Goal: Transaction & Acquisition: Purchase product/service

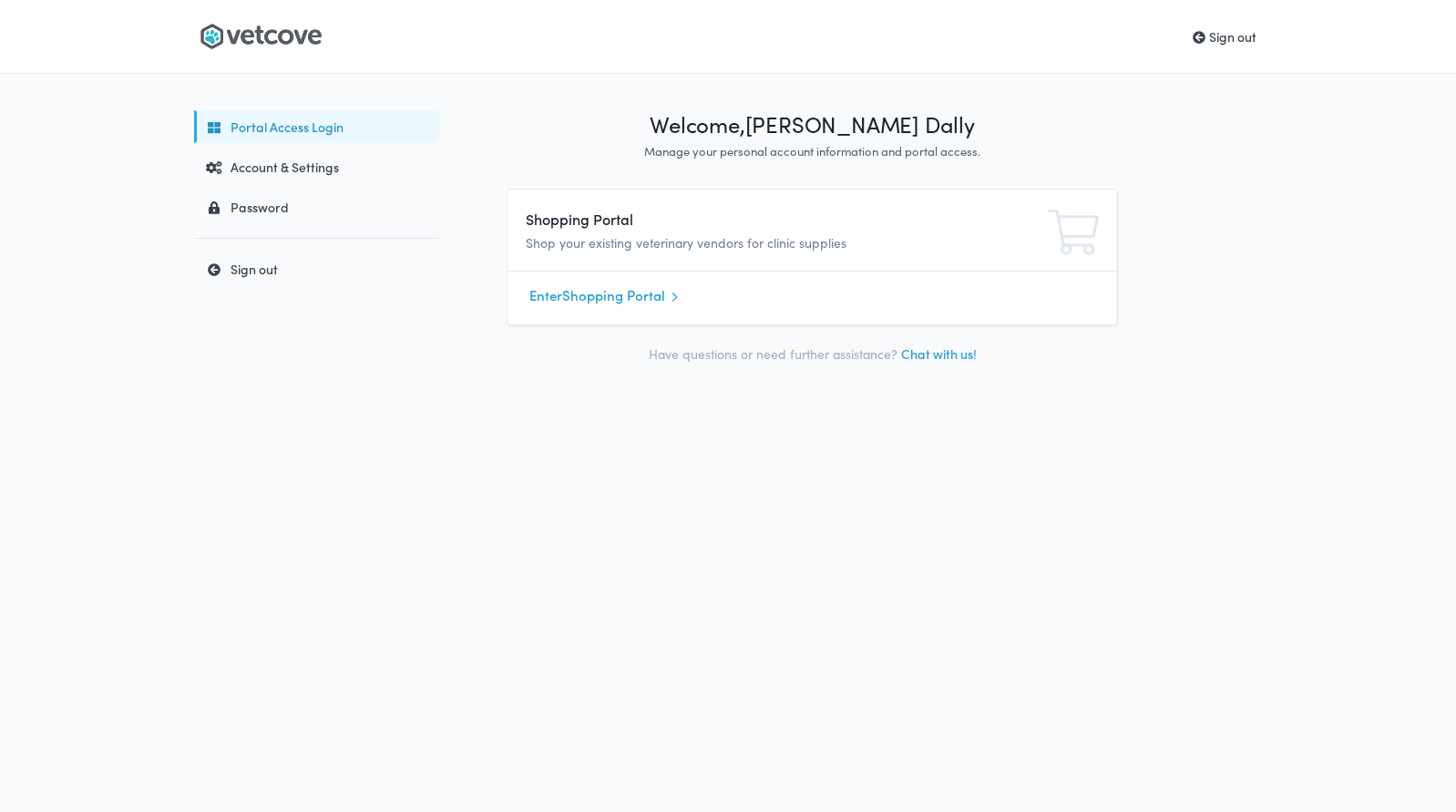
click at [287, 25] on icon at bounding box center [260, 36] width 122 height 27
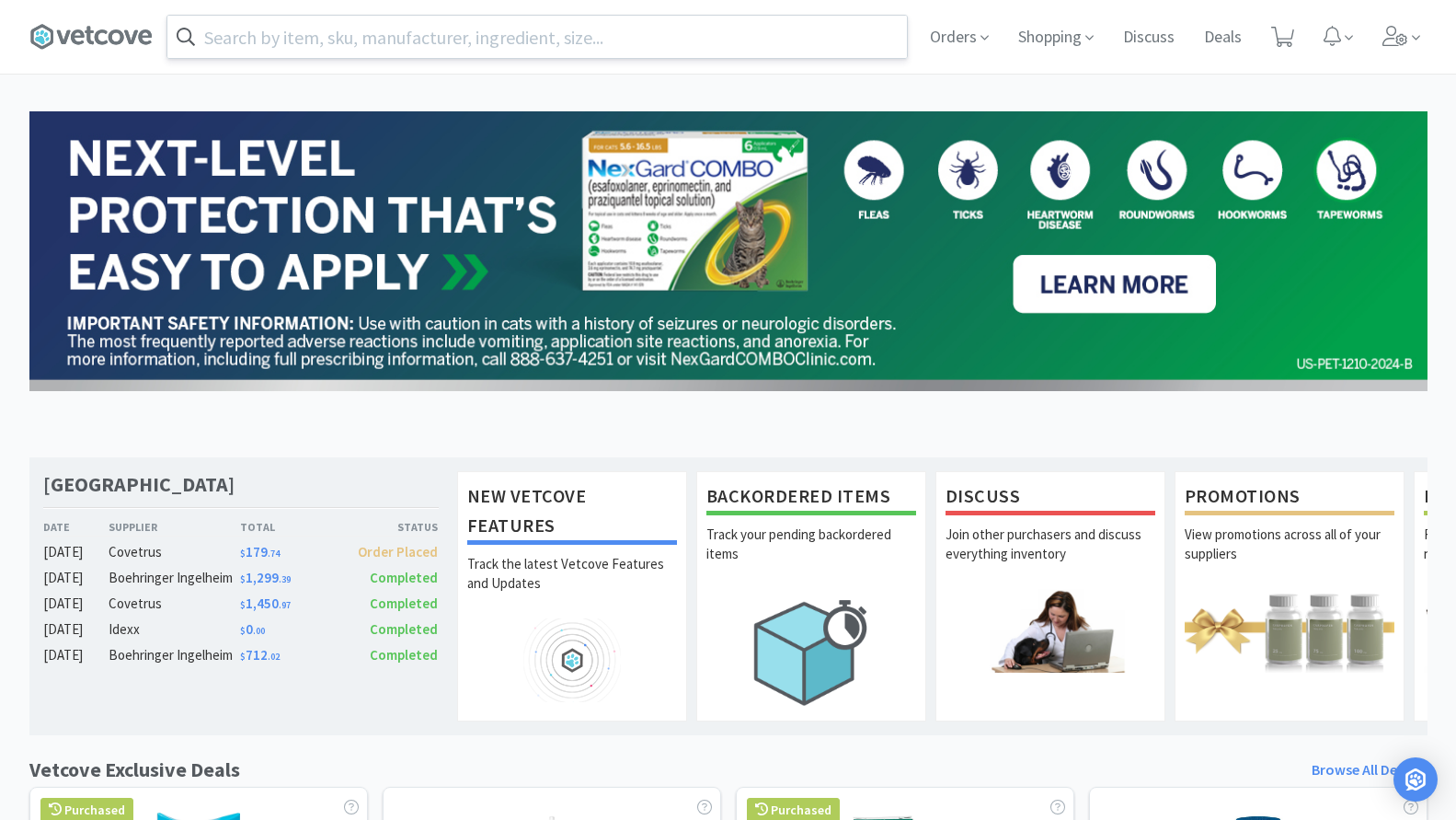
click at [292, 30] on input "text" at bounding box center [538, 37] width 740 height 42
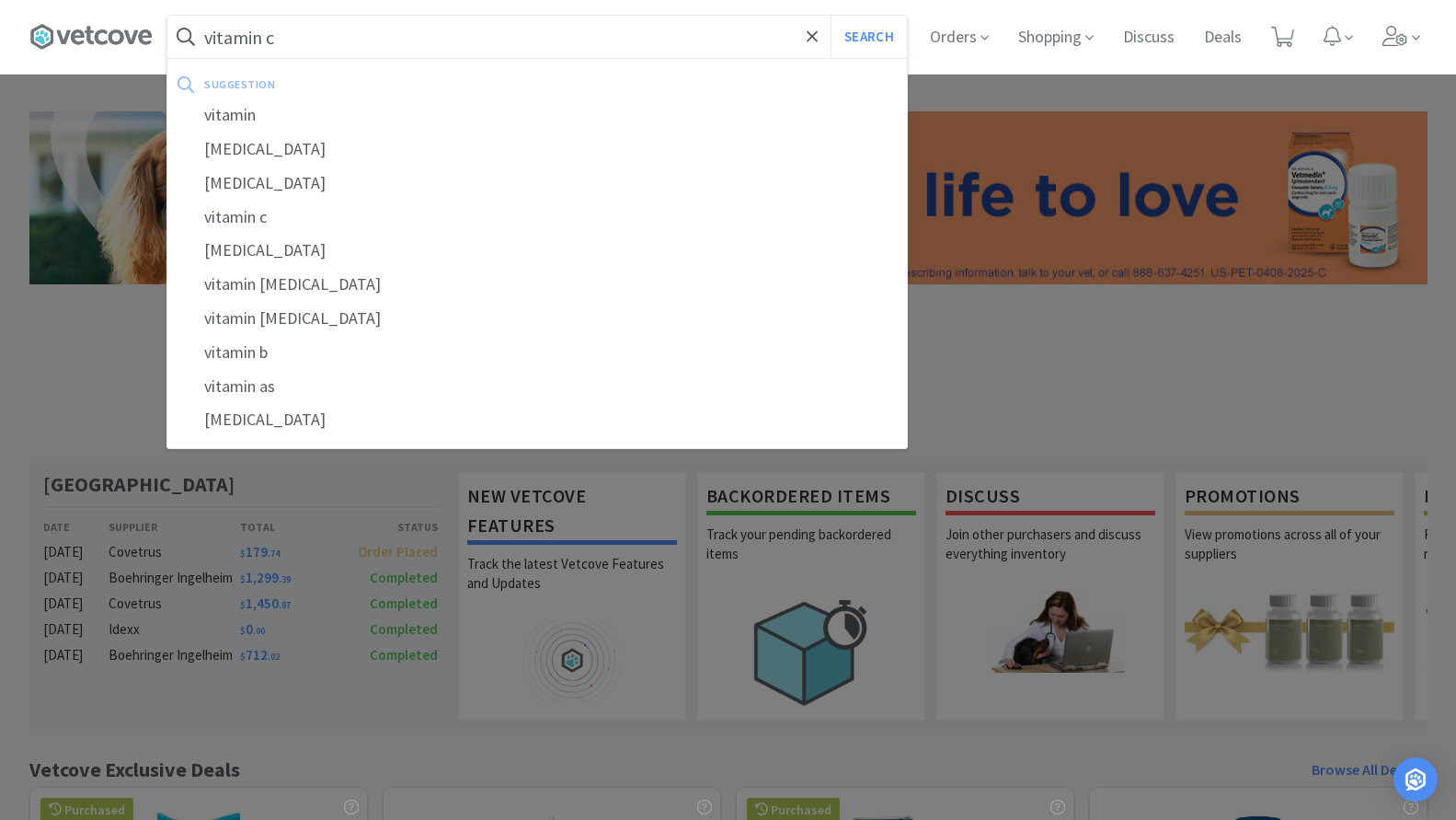
type input "vitamin c"
click at [831, 16] on button "Search" at bounding box center [868, 37] width 76 height 42
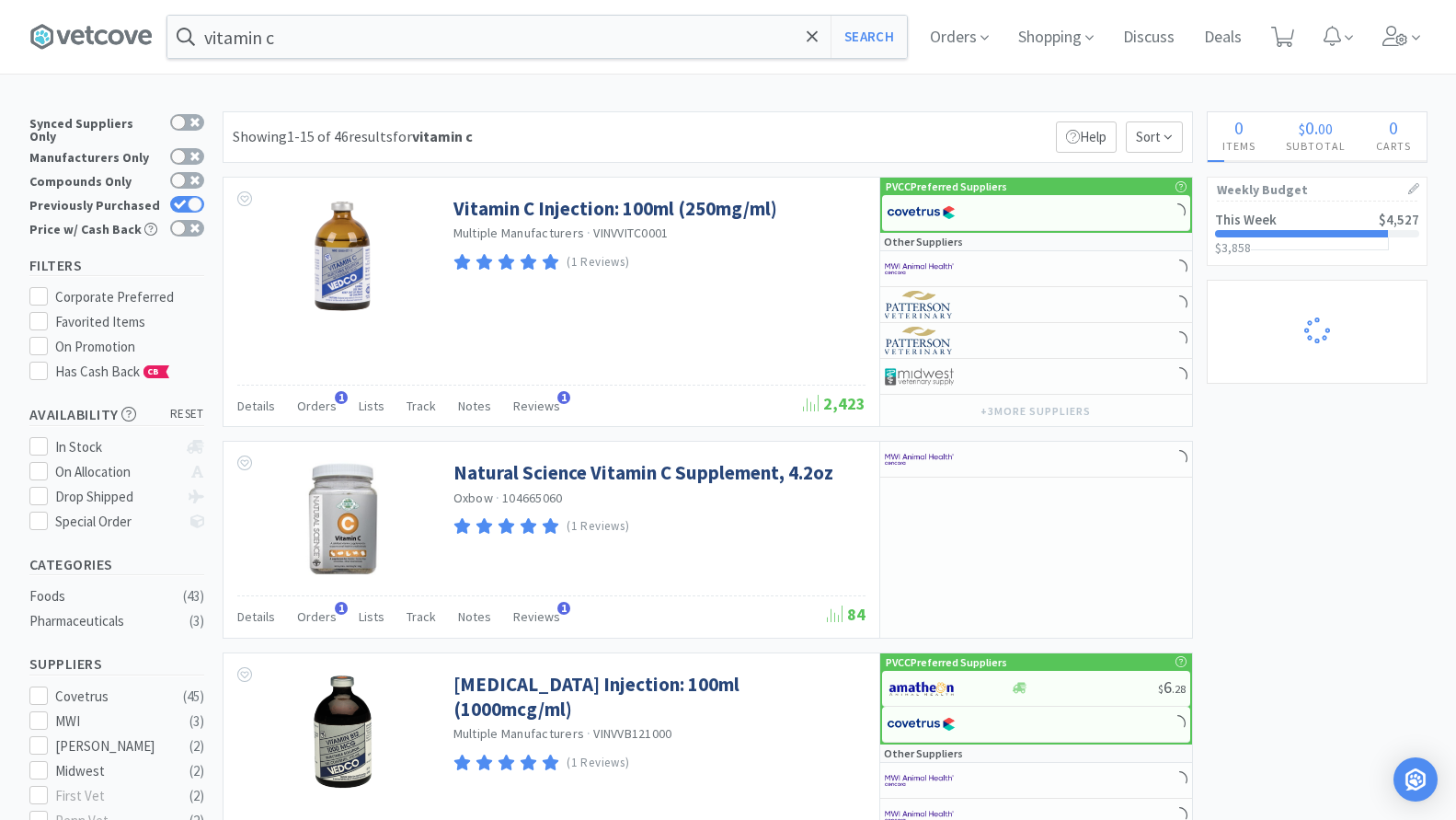
select select "1"
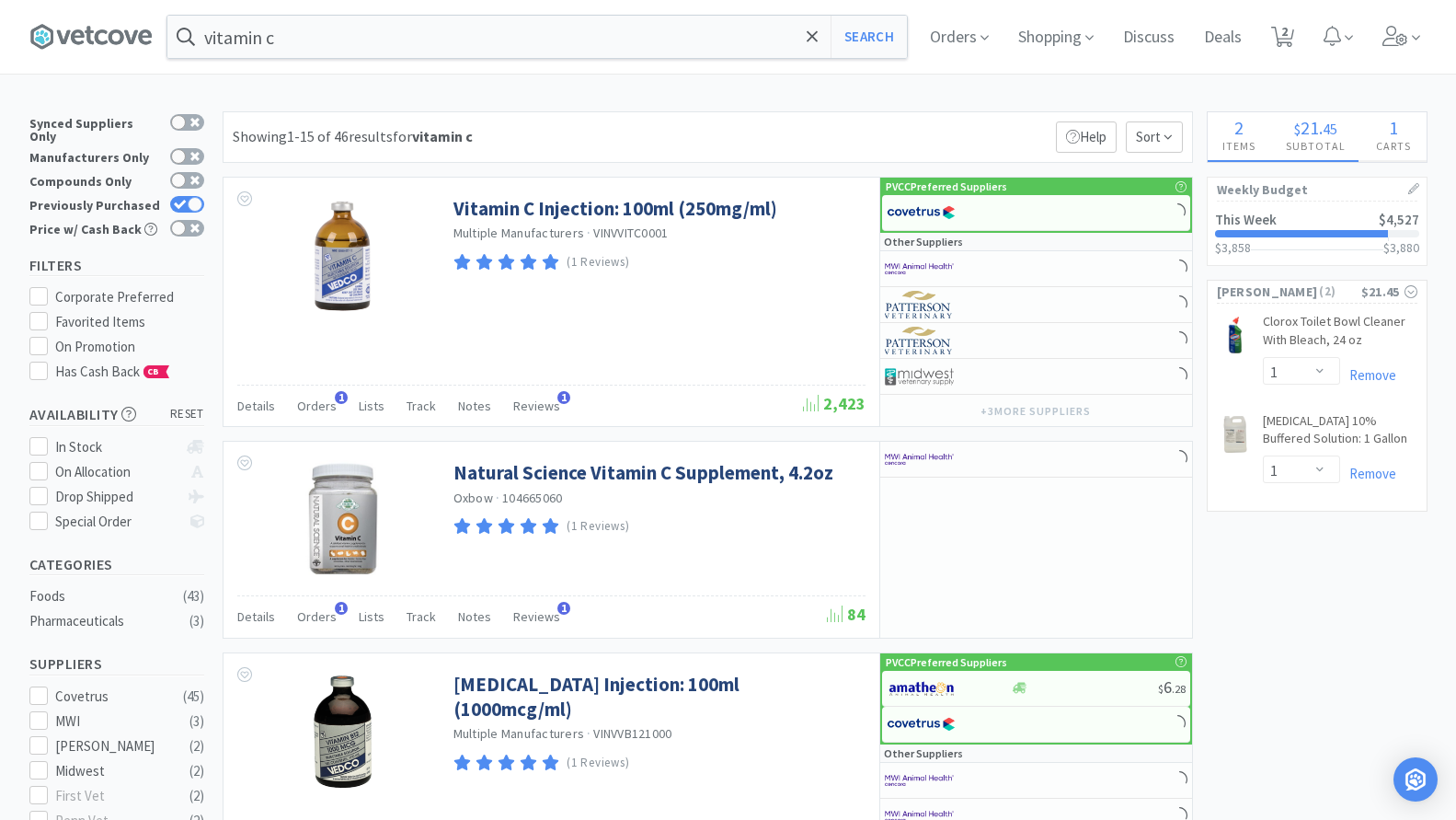
select select "2"
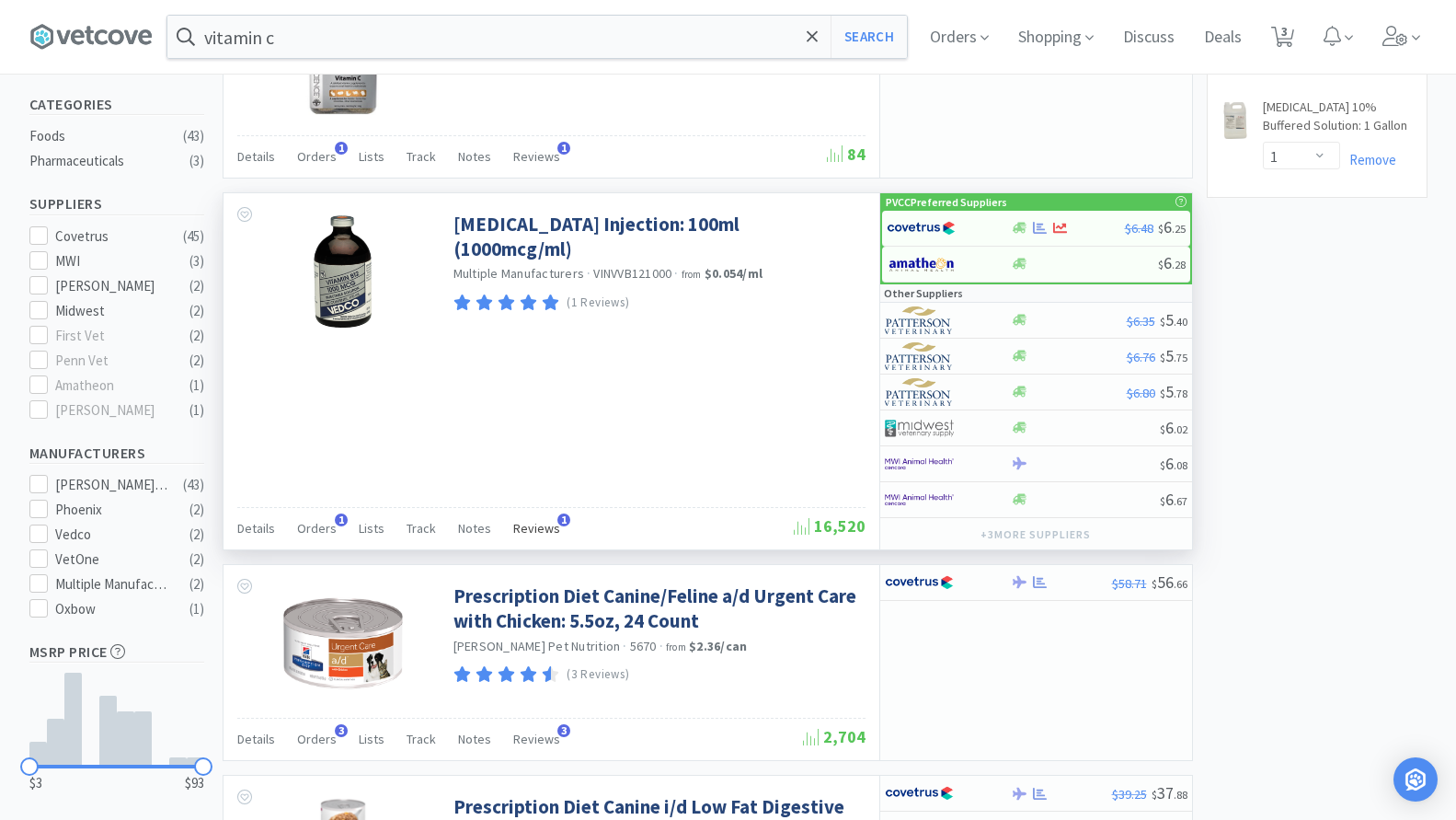
scroll to position [92, 0]
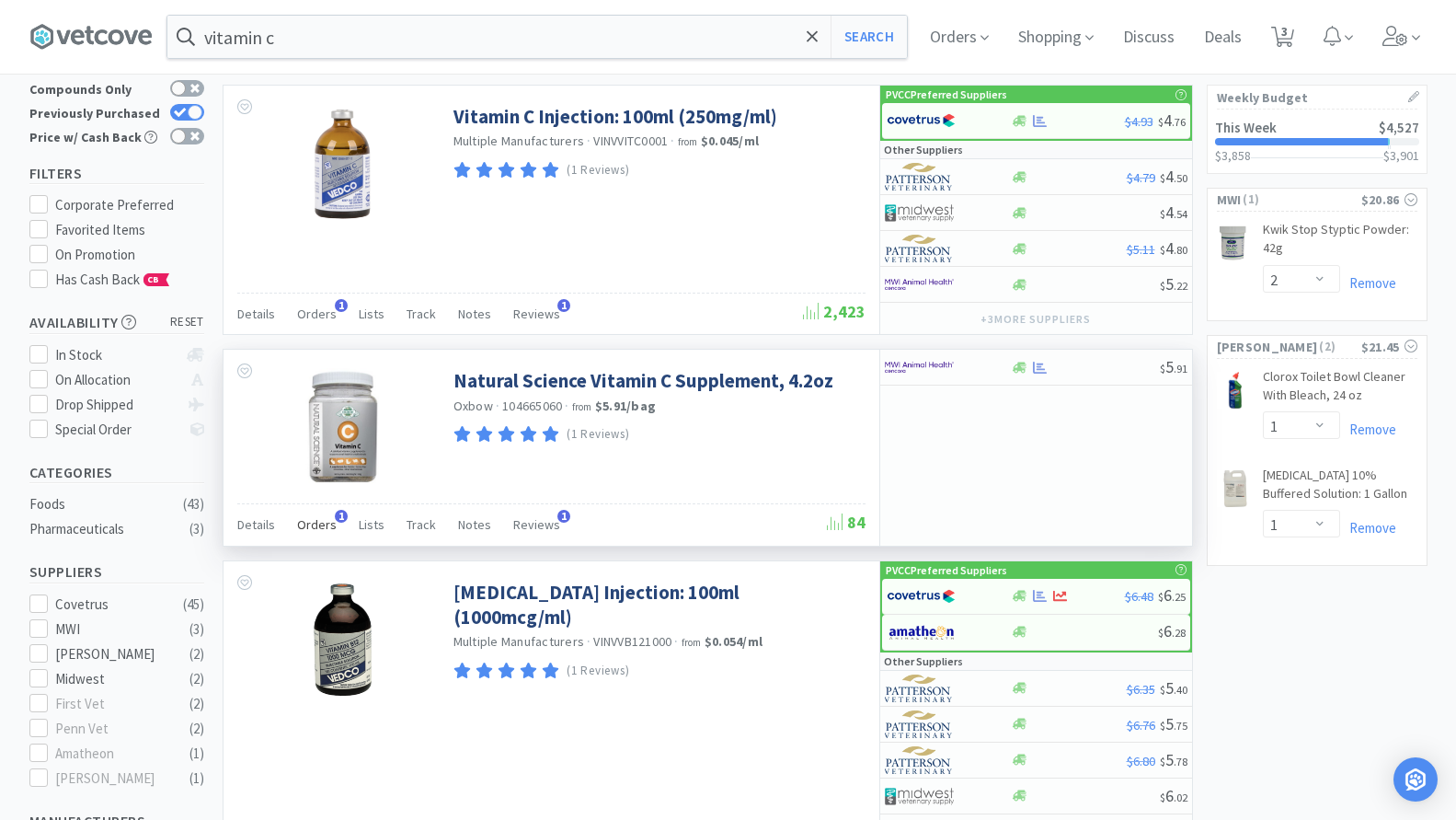
click at [309, 522] on span "Orders" at bounding box center [317, 524] width 39 height 17
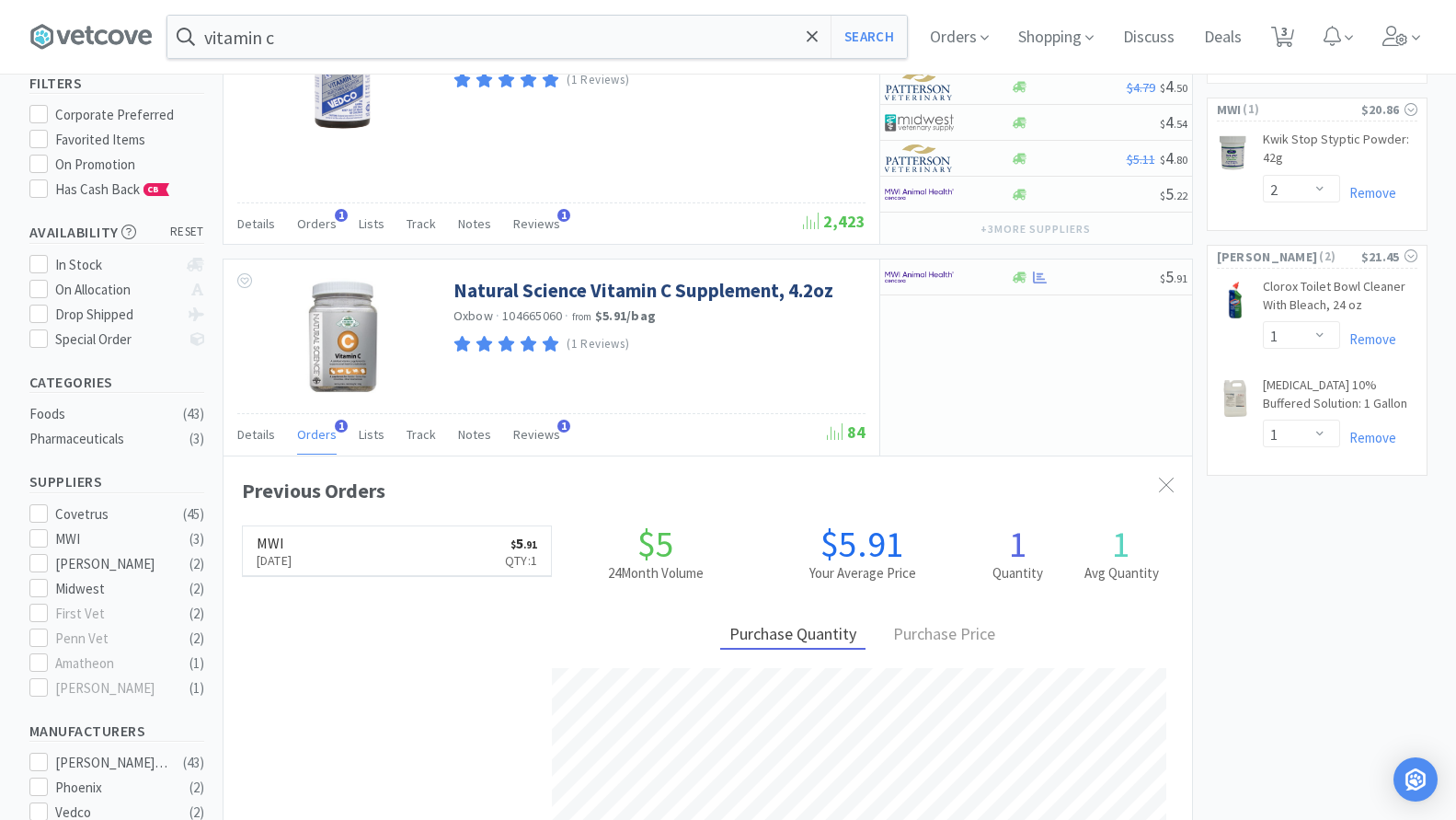
scroll to position [0, 0]
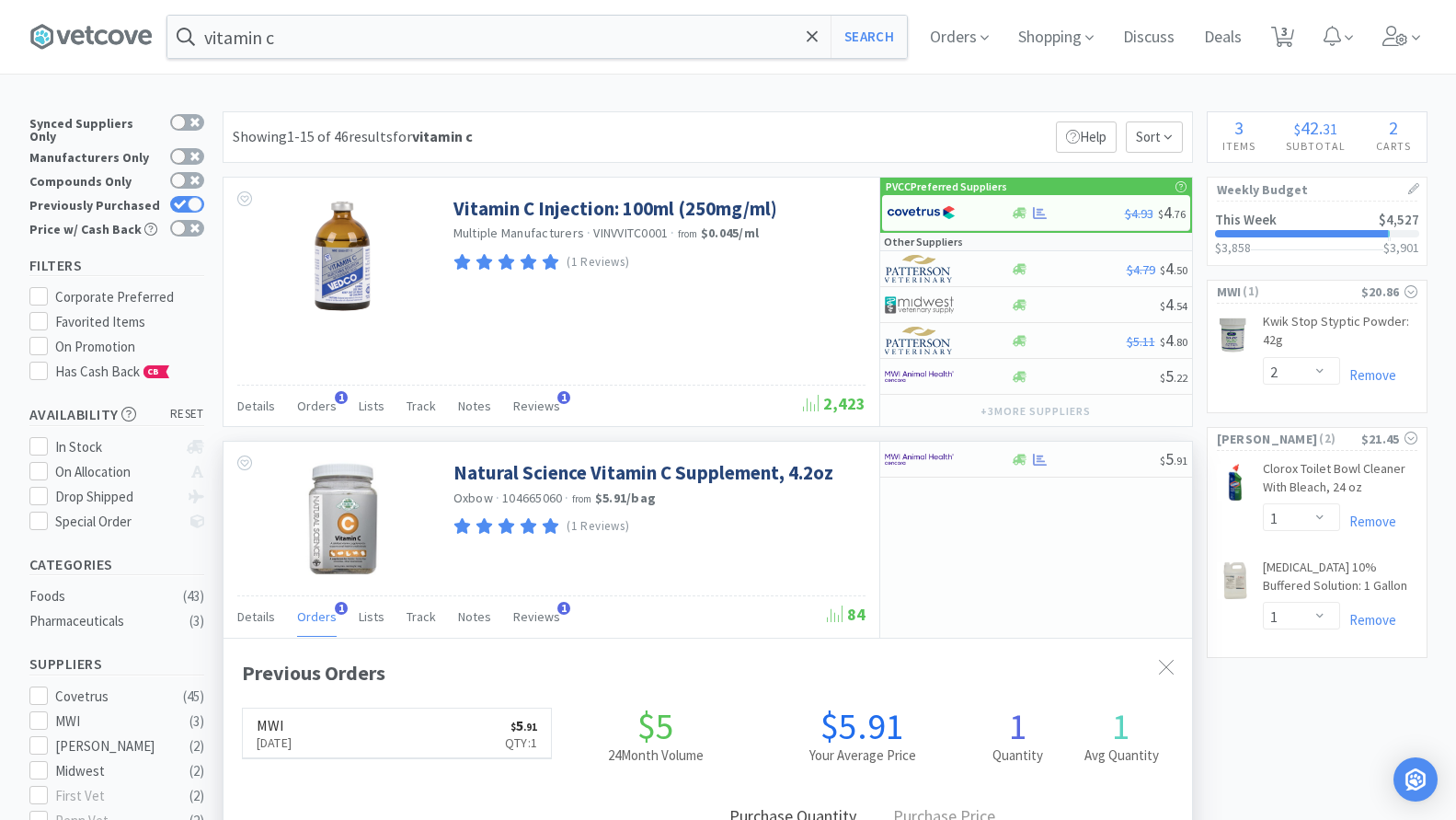
click at [352, 538] on img at bounding box center [342, 519] width 119 height 119
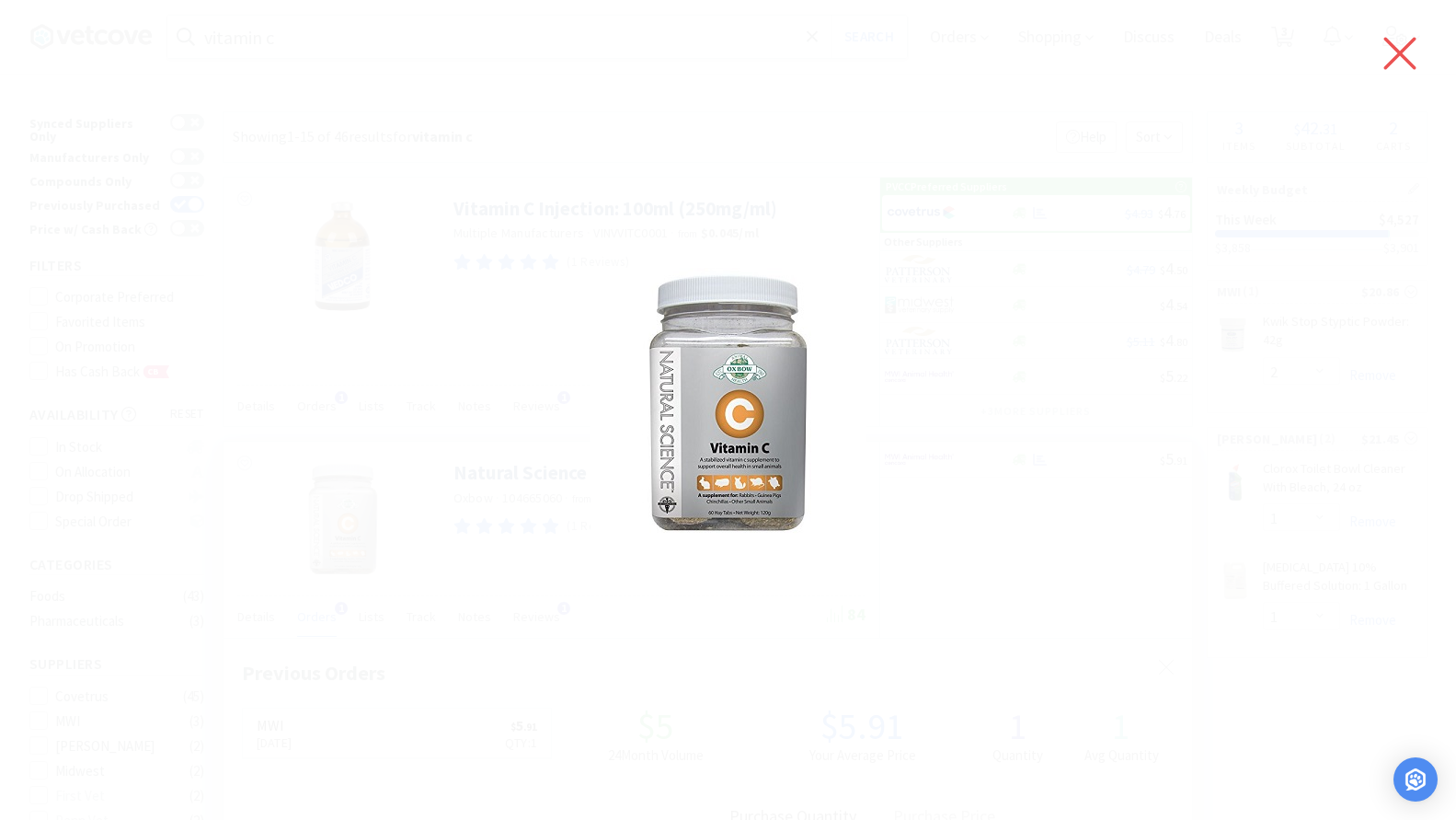
click at [1417, 51] on icon at bounding box center [1400, 53] width 38 height 51
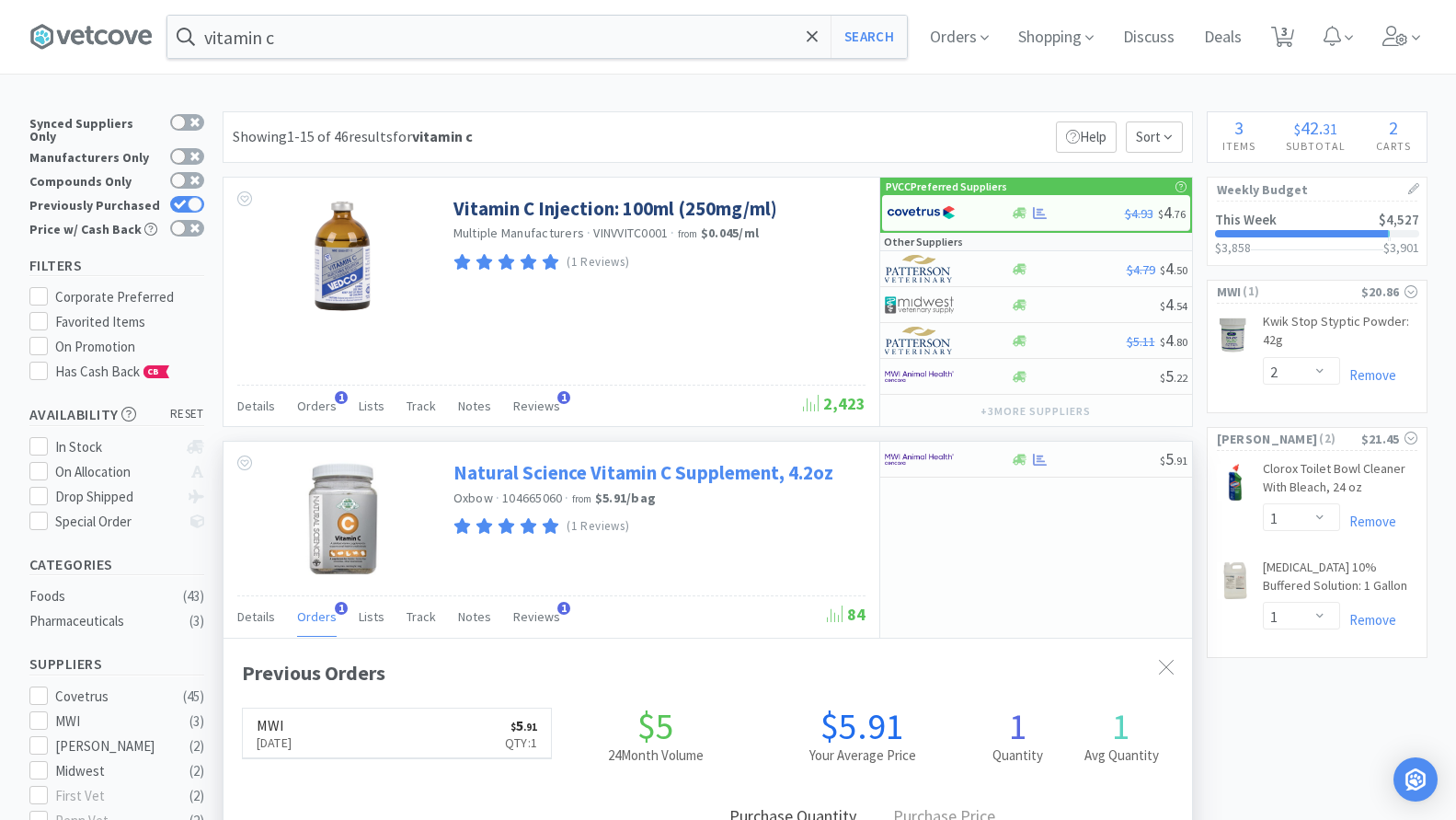
click at [646, 475] on link "Natural Science Vitamin C Supplement, 4.2oz" at bounding box center [643, 472] width 380 height 25
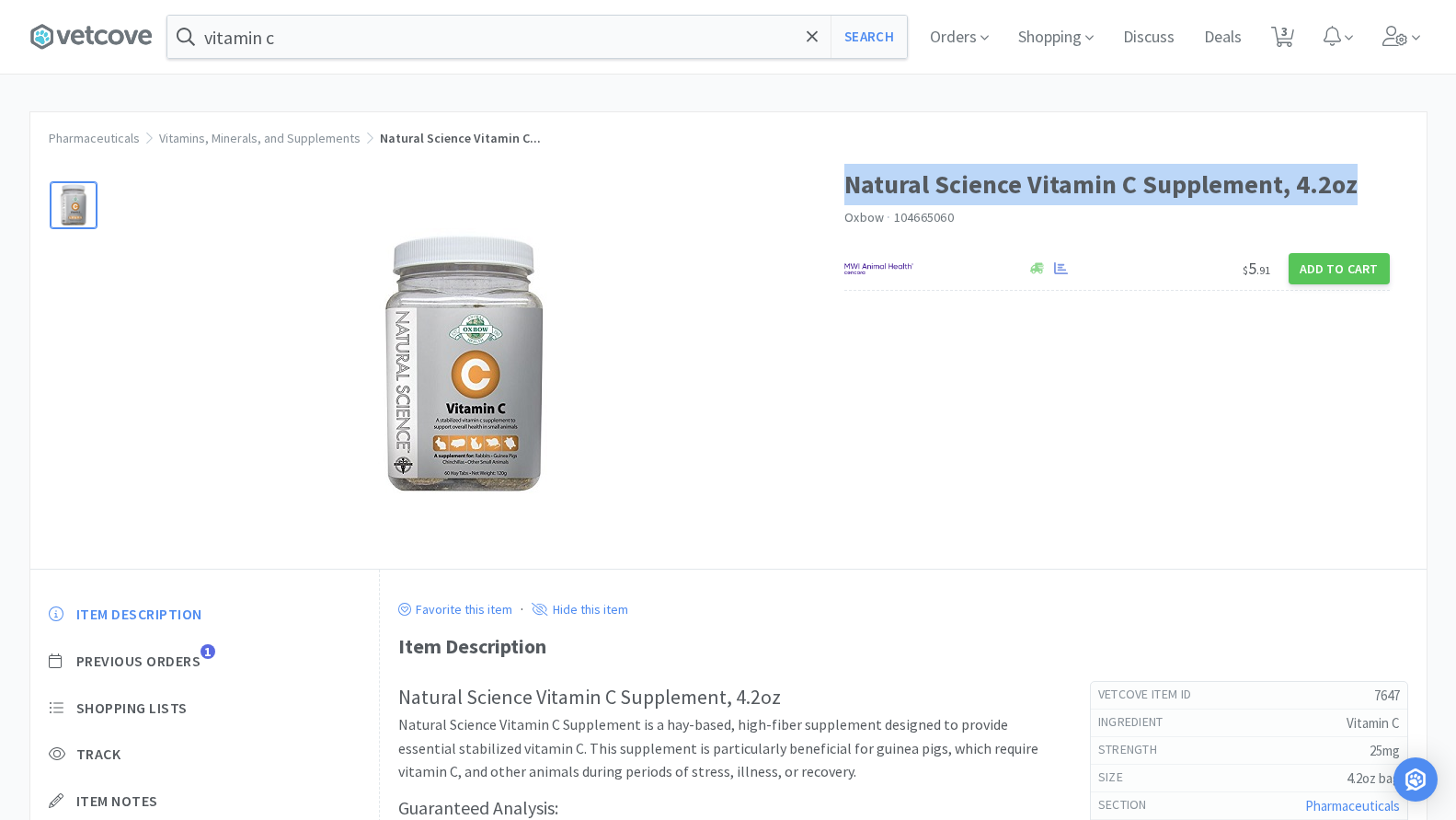
drag, startPoint x: 845, startPoint y: 182, endPoint x: 1355, endPoint y: 184, distance: 510.0
click at [1355, 184] on h1 "Natural Science Vitamin C Supplement, 4.2oz" at bounding box center [1117, 185] width 546 height 41
copy h1 "Natural Science Vitamin C Supplement, 4.2oz"
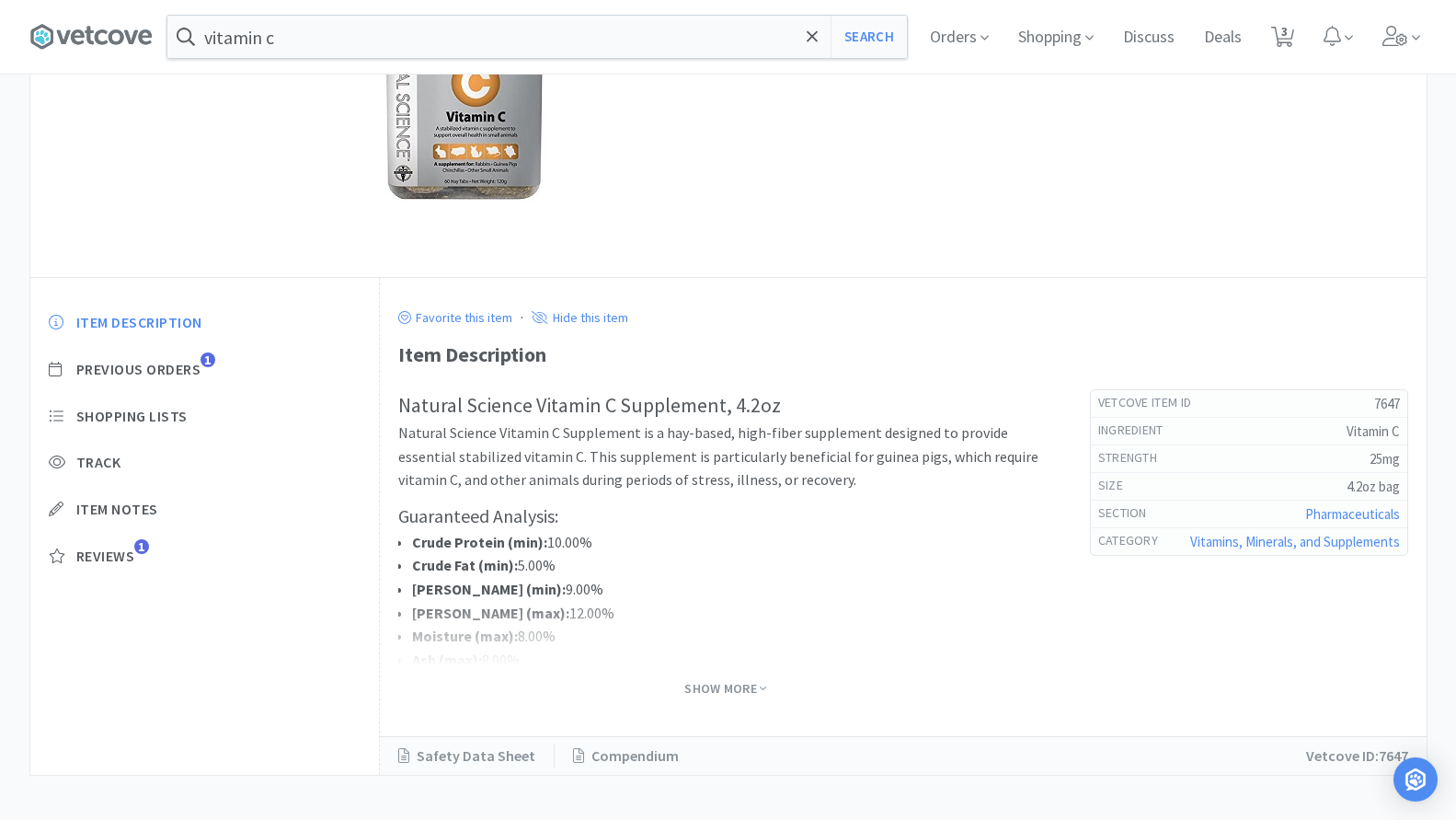
scroll to position [303, 0]
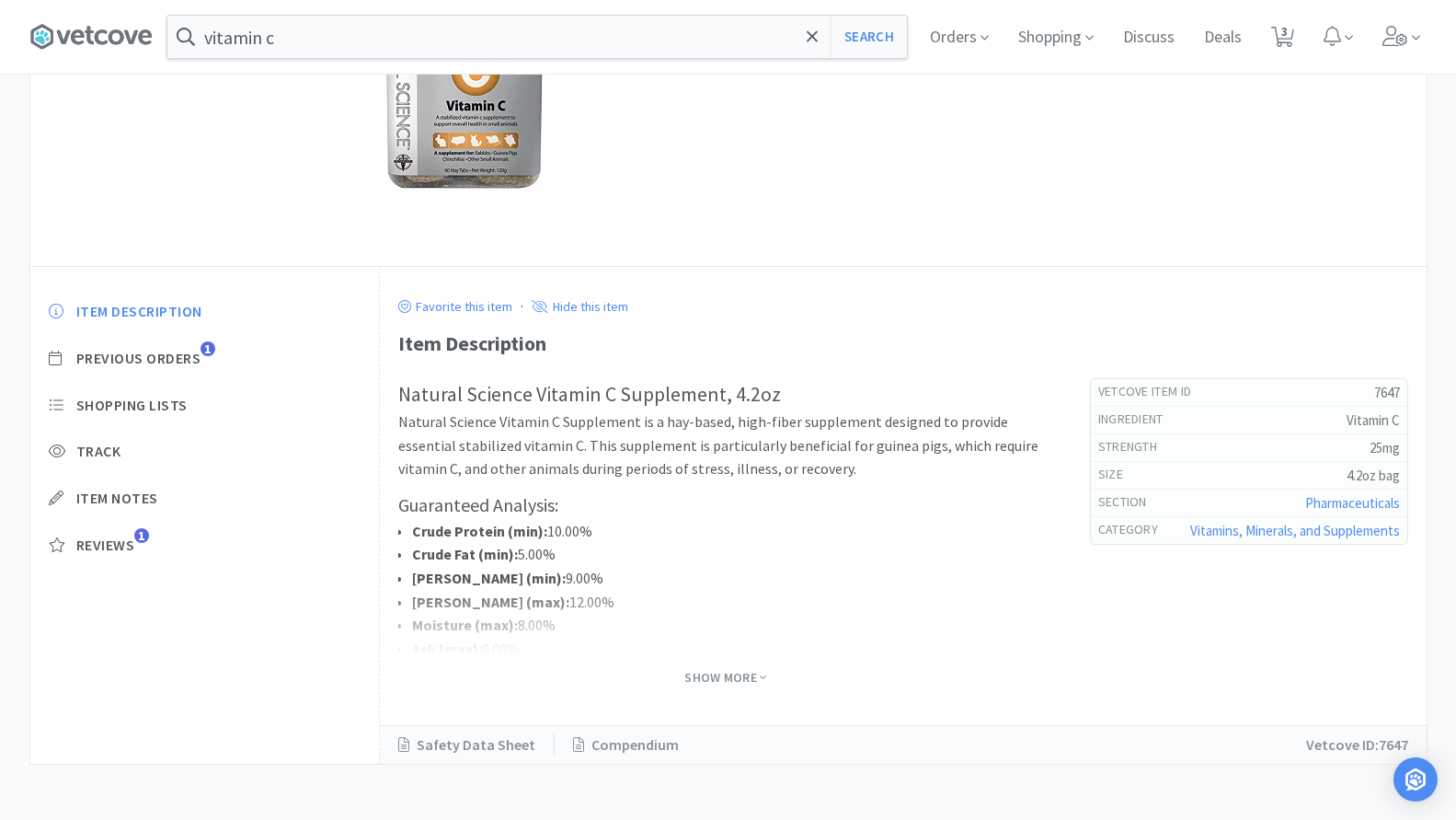
select select "2"
select select "1"
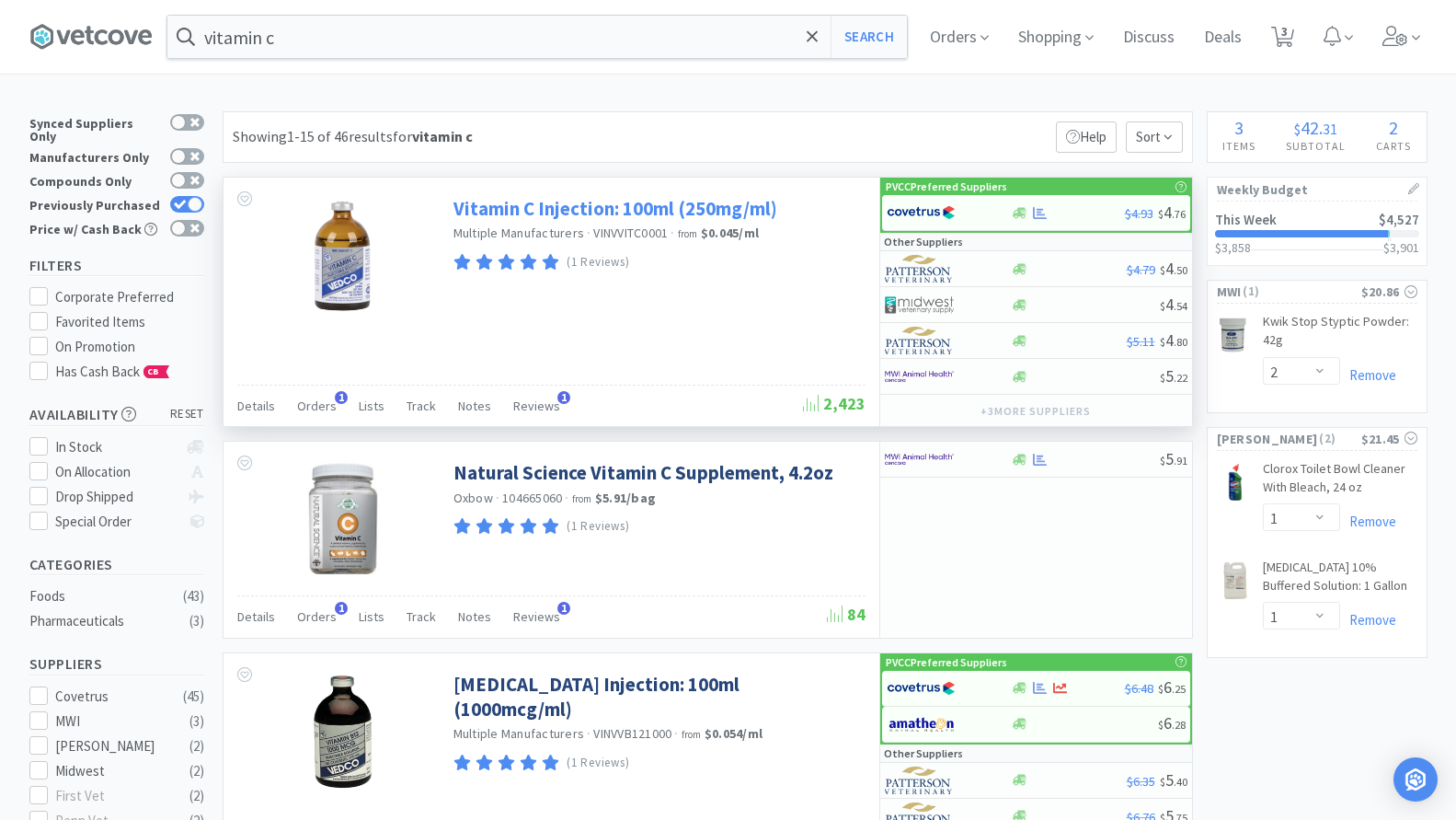
click at [665, 208] on link "Vitamin C Injection: 100ml (250mg/ml)" at bounding box center [616, 208] width 324 height 25
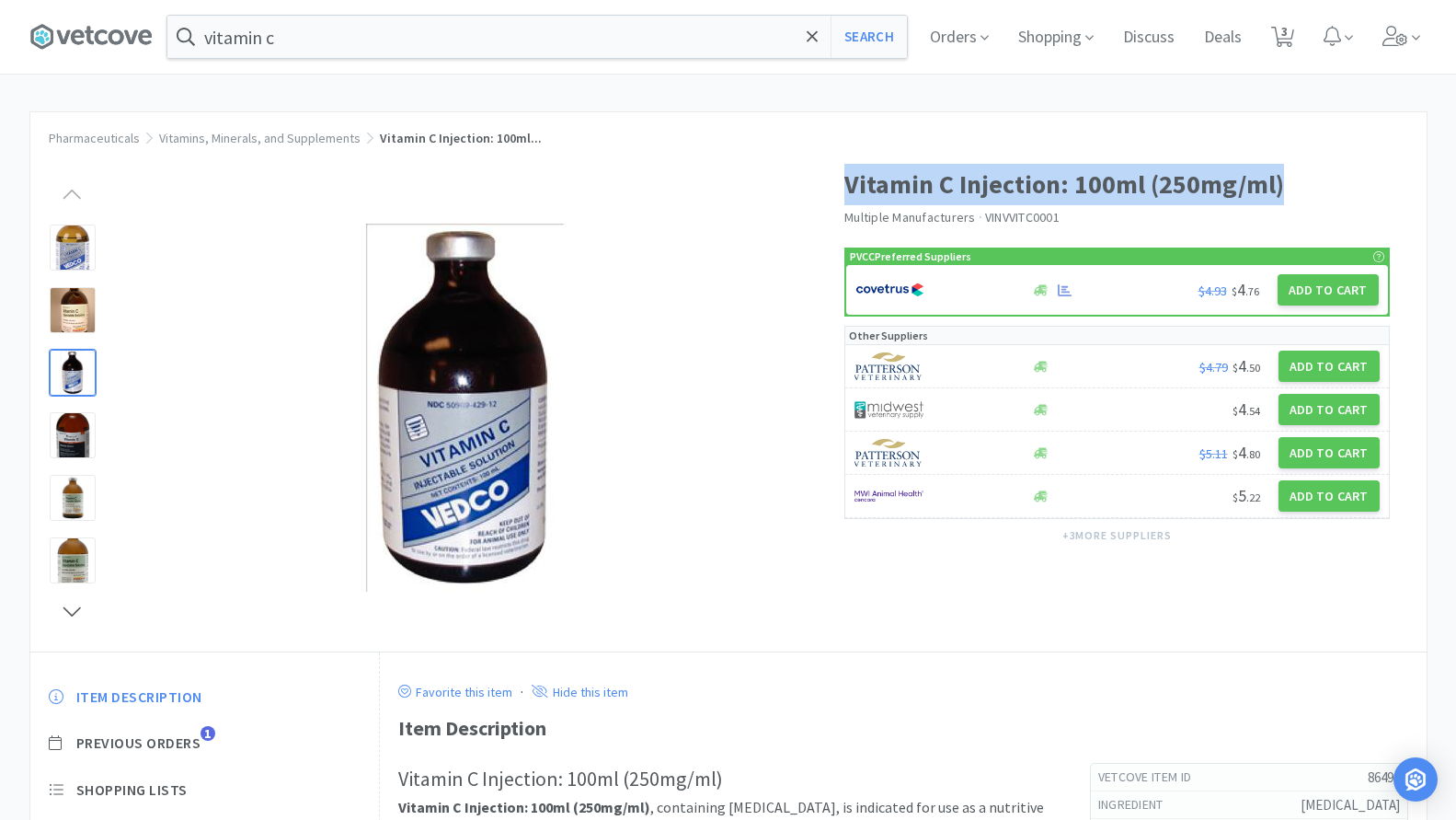
drag, startPoint x: 850, startPoint y: 179, endPoint x: 1408, endPoint y: 186, distance: 558.0
click at [1408, 186] on div "Vitamin C Injection: 100ml (250mg/ml) Multiple Manufacturers · VINVVITC0001 PVC…" at bounding box center [1135, 361] width 582 height 432
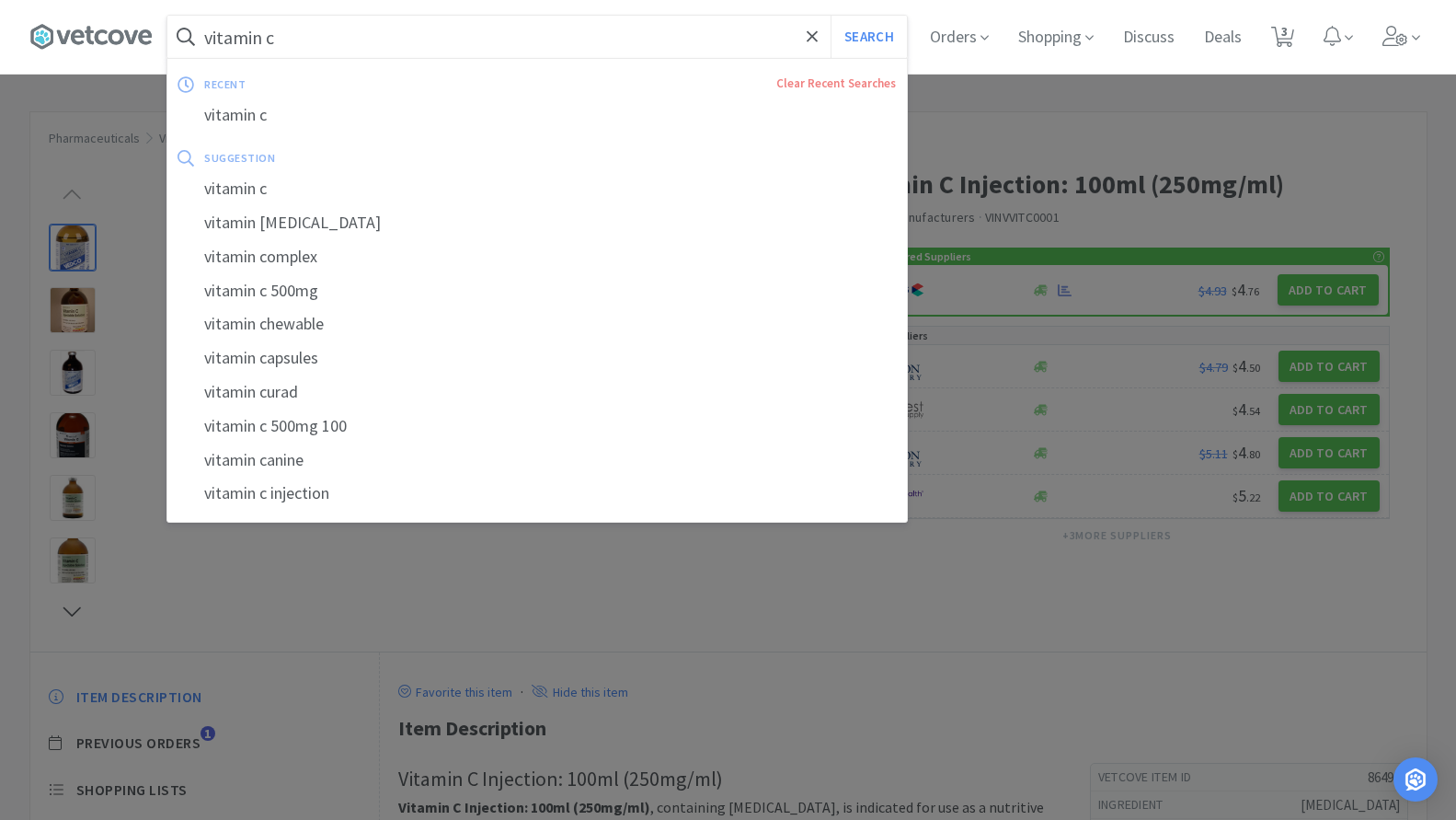
click at [318, 40] on input "vitamin c" at bounding box center [538, 37] width 740 height 42
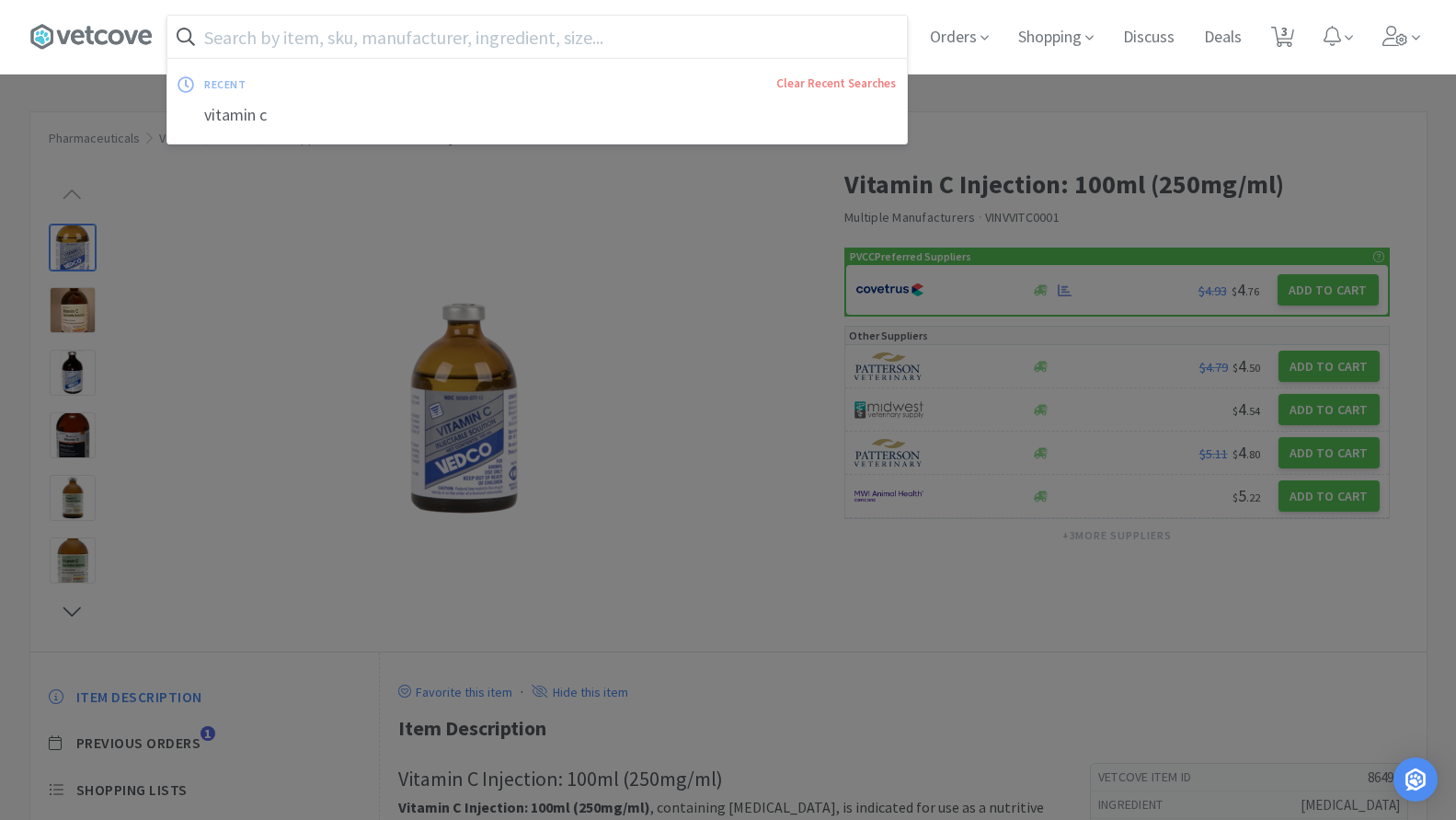
click at [230, 30] on input "text" at bounding box center [538, 37] width 740 height 42
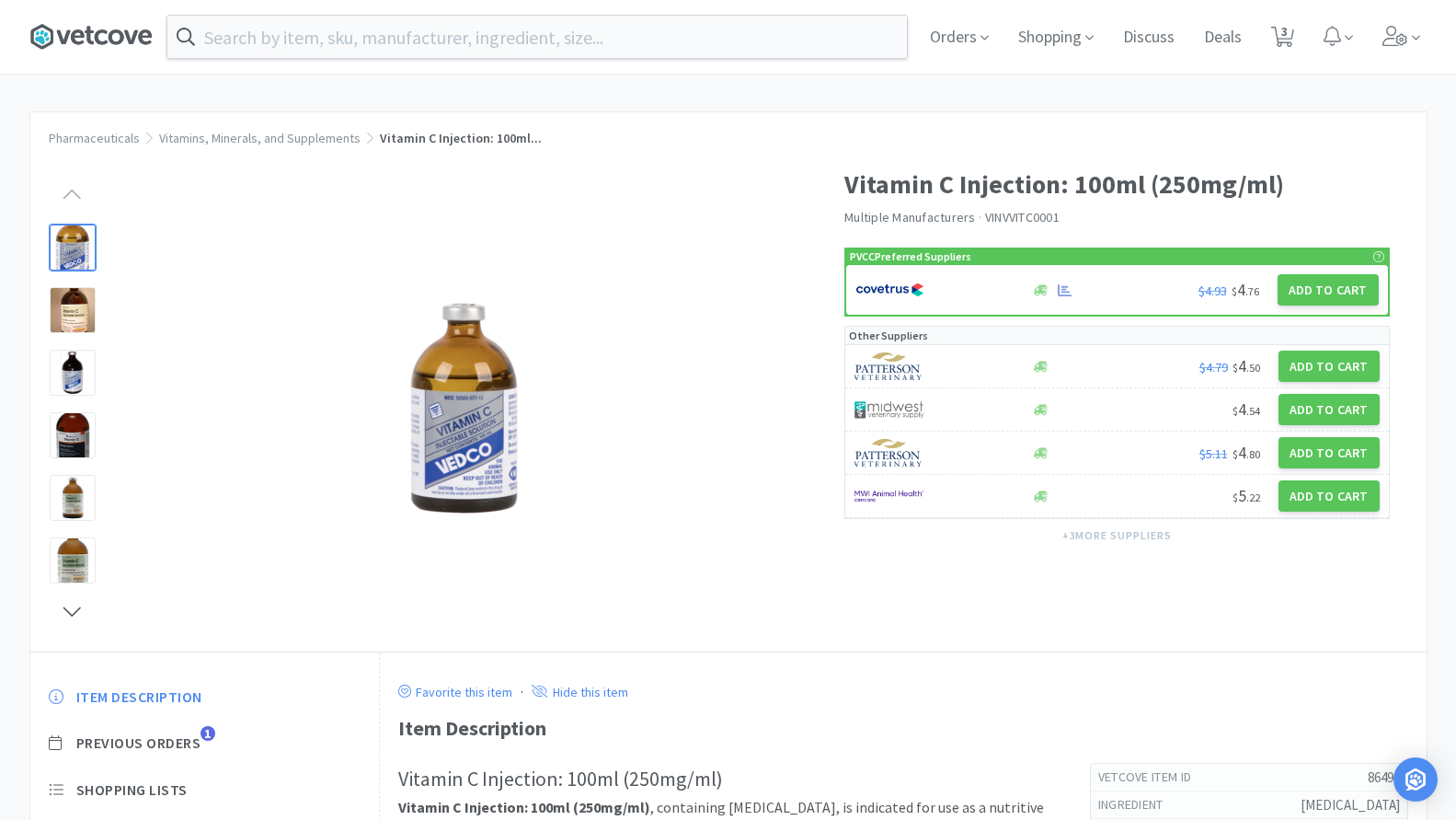
click at [138, 42] on icon at bounding box center [131, 37] width 14 height 14
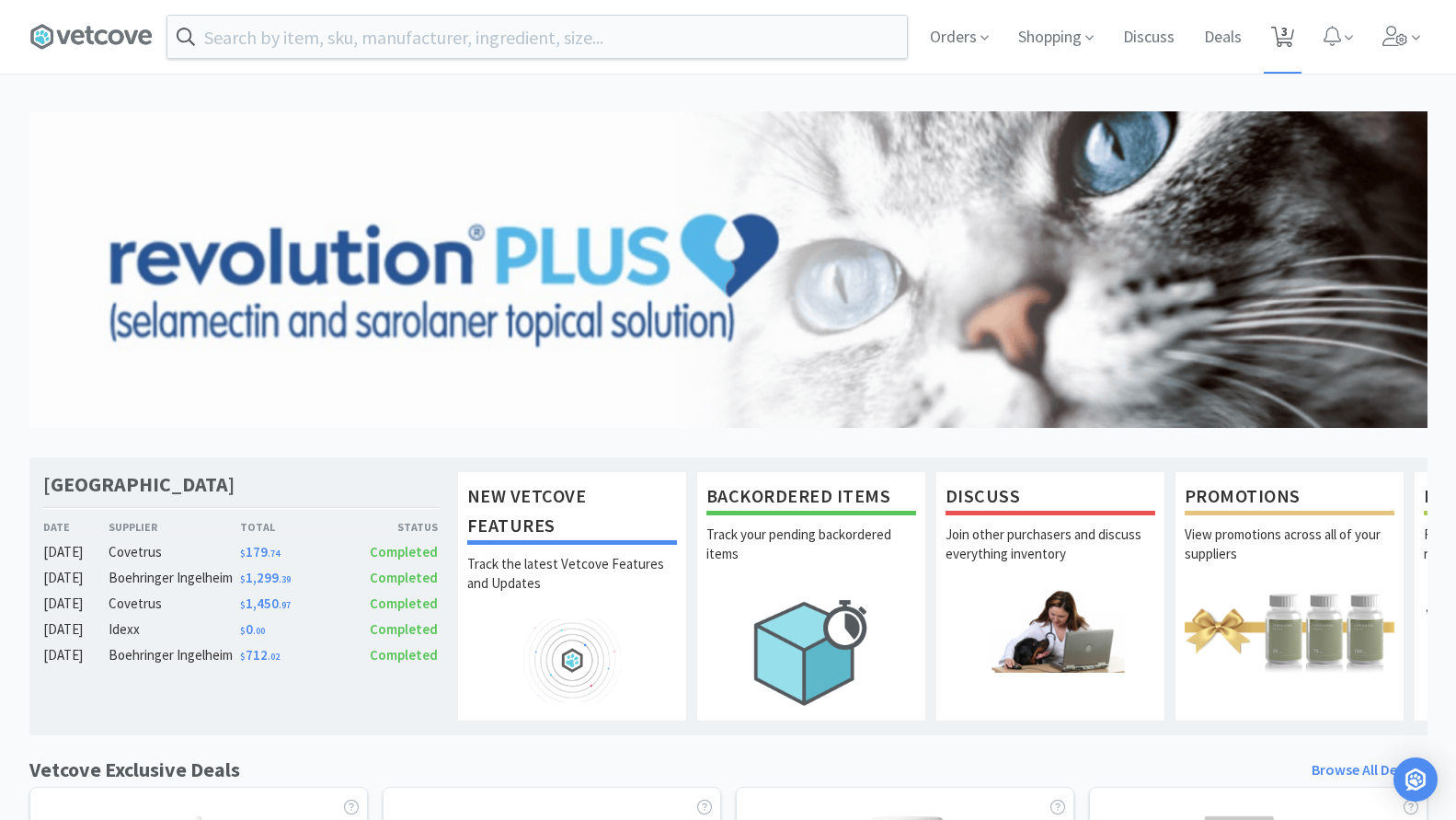
click at [1280, 38] on icon at bounding box center [1282, 37] width 23 height 21
select select "2"
select select "1"
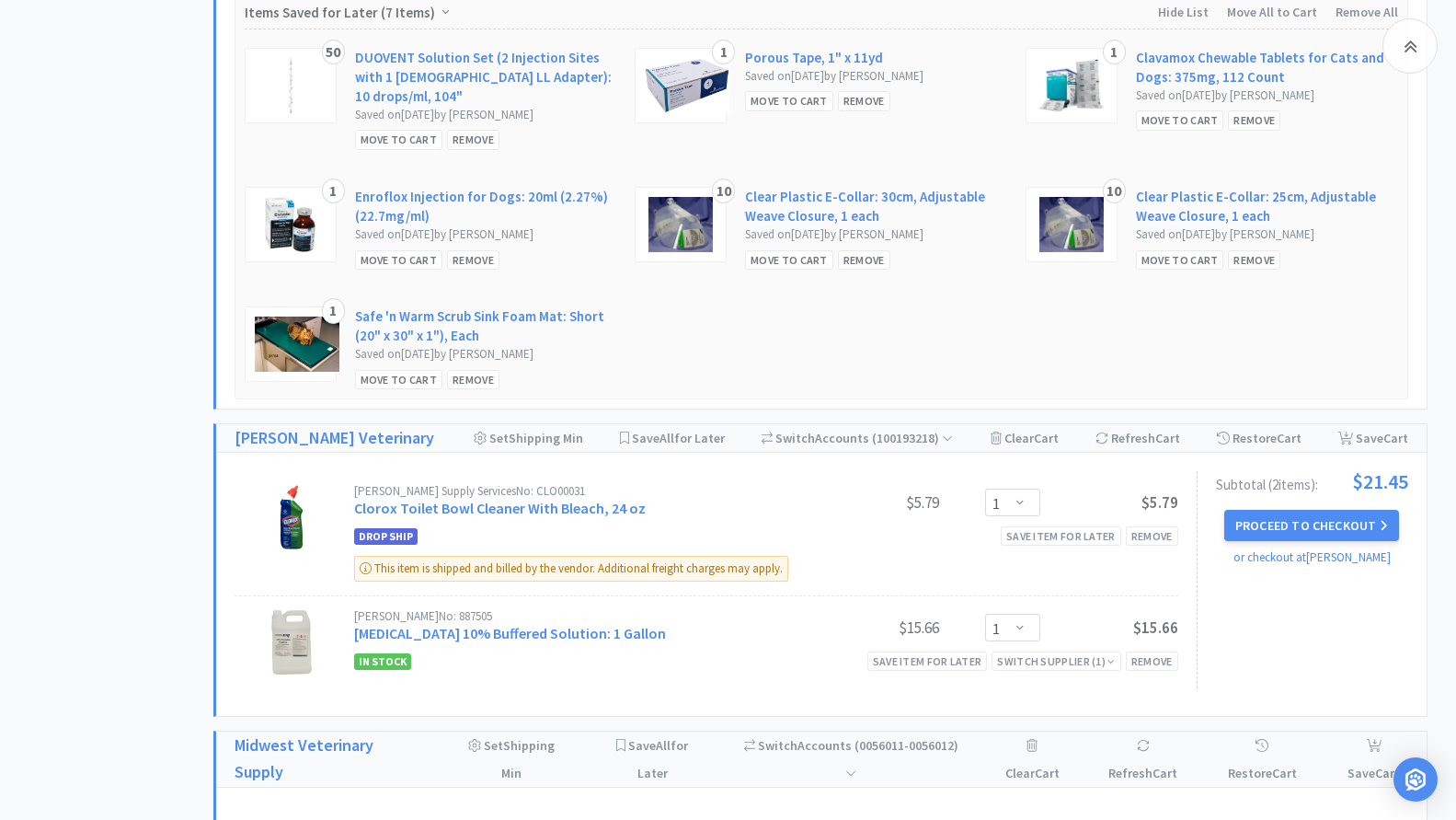
scroll to position [3037, 0]
